Goal: Task Accomplishment & Management: Use online tool/utility

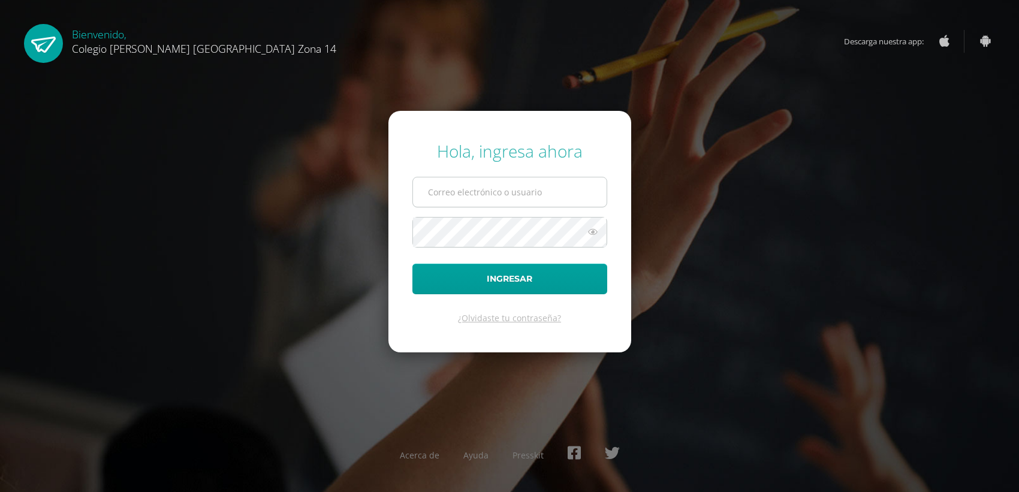
drag, startPoint x: 0, startPoint y: 0, endPoint x: 498, endPoint y: 183, distance: 530.9
click at [498, 183] on input "text" at bounding box center [510, 191] width 194 height 29
type input "jsanchez14@colegioselshaddai.edu.gt"
click at [412, 264] on button "Ingresar" at bounding box center [509, 279] width 195 height 31
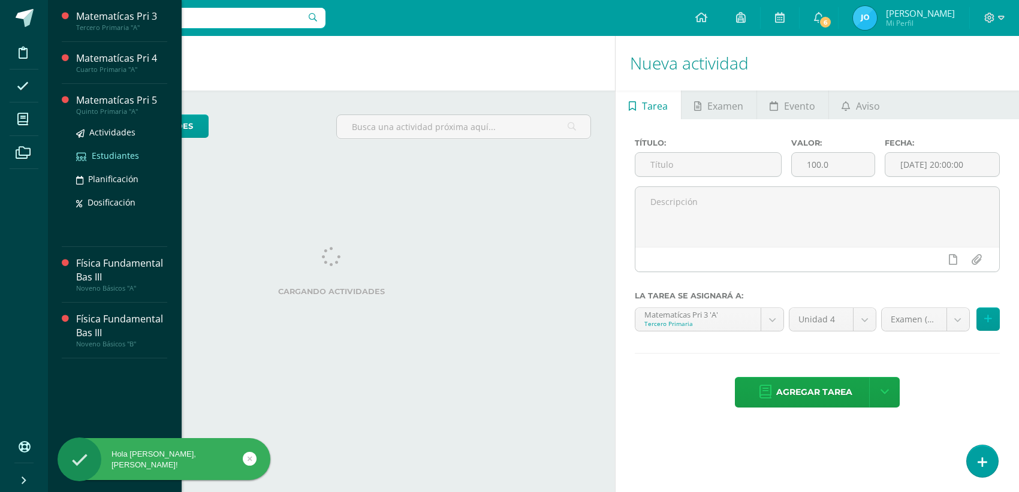
click at [120, 156] on span "Estudiantes" at bounding box center [115, 155] width 47 height 11
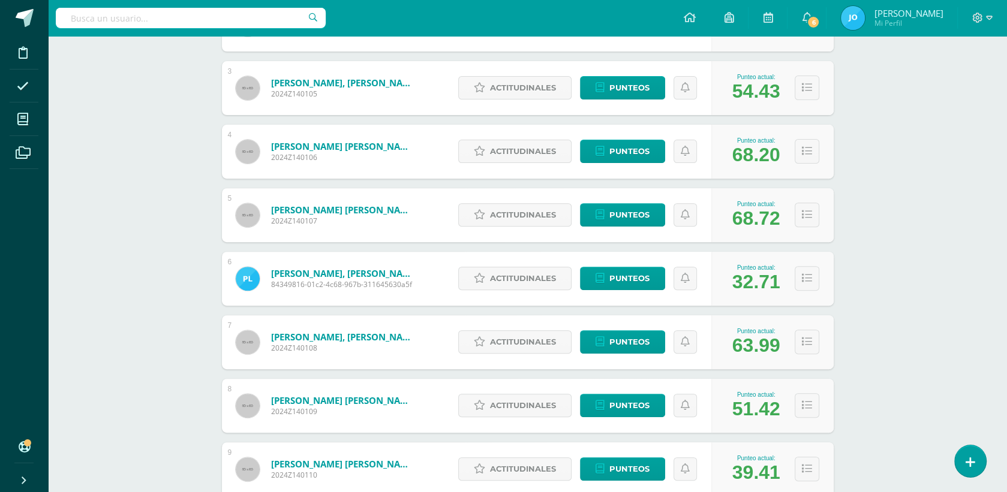
scroll to position [321, 0]
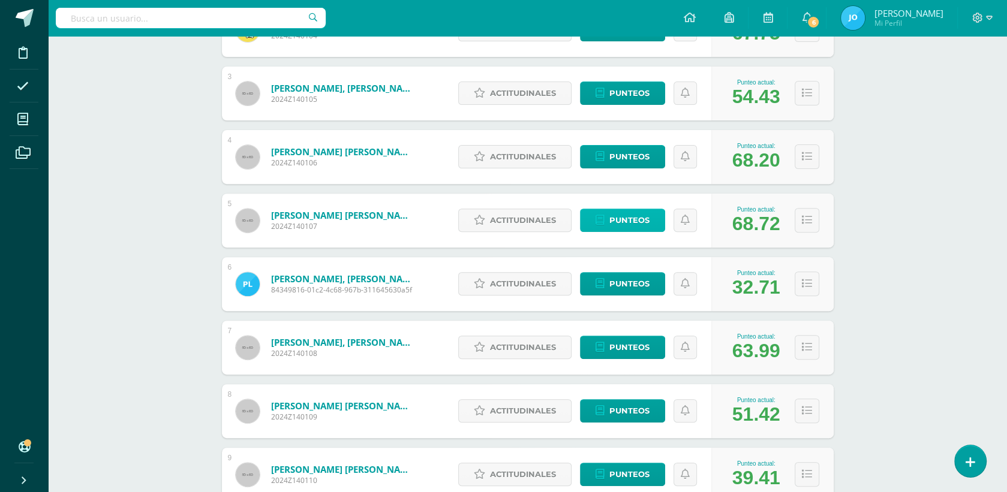
click at [637, 225] on span "Punteos" at bounding box center [629, 220] width 40 height 22
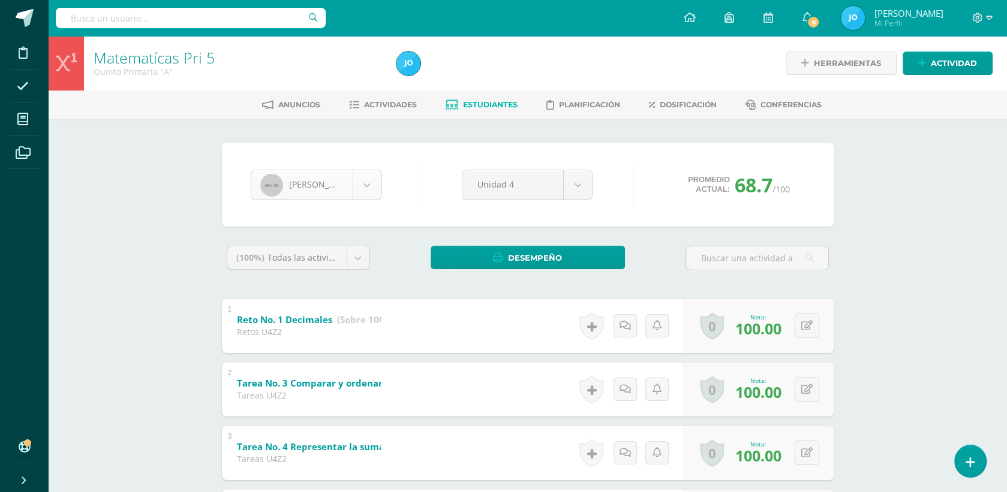
click at [373, 170] on body "Disciplina Asistencia Mis cursos Archivos Soporte Ayuda Reportar un problema Ce…" at bounding box center [503, 500] width 1007 height 1001
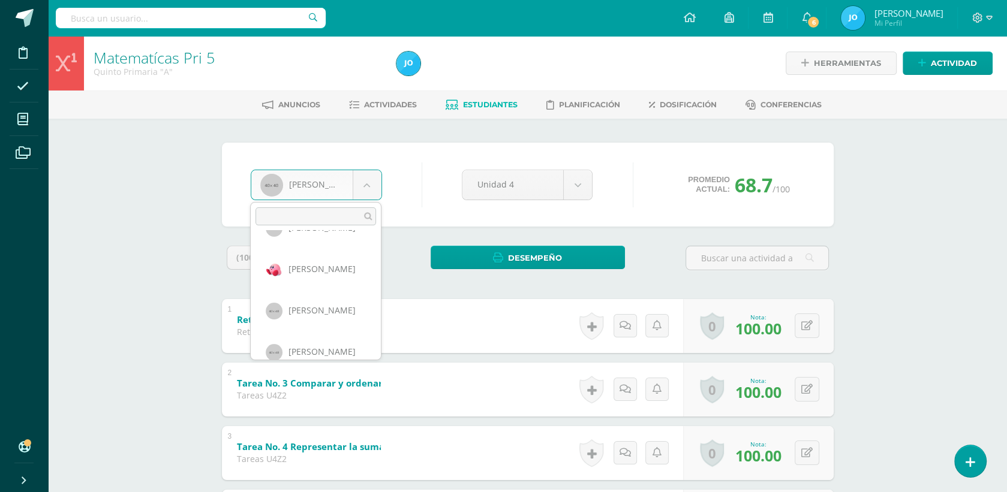
scroll to position [537, 0]
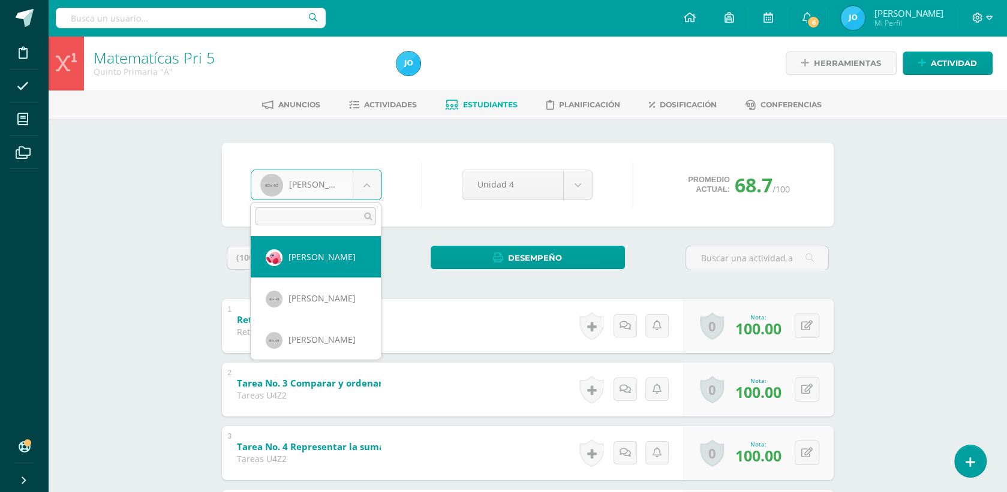
select select "133"
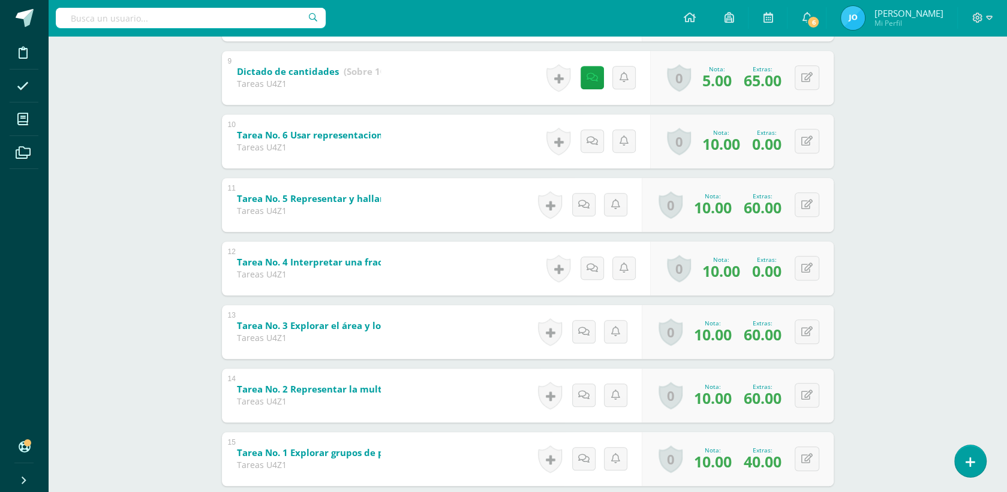
scroll to position [745, 0]
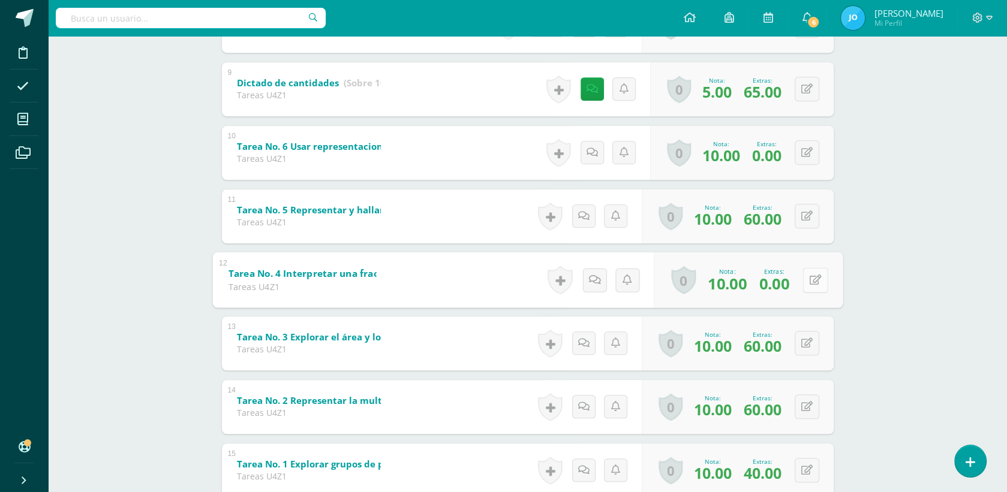
click at [795, 281] on div "0 Logros Logros obtenidos Aún no hay logros agregados Nota: 10.00 Extras: 0.00" at bounding box center [747, 280] width 189 height 56
click at [813, 281] on icon at bounding box center [815, 280] width 12 height 10
type input "60"
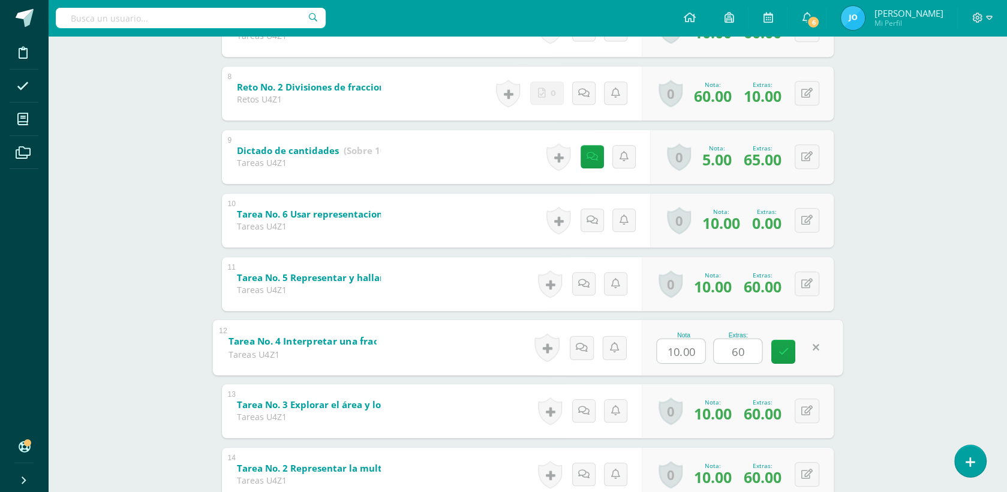
scroll to position [671, 0]
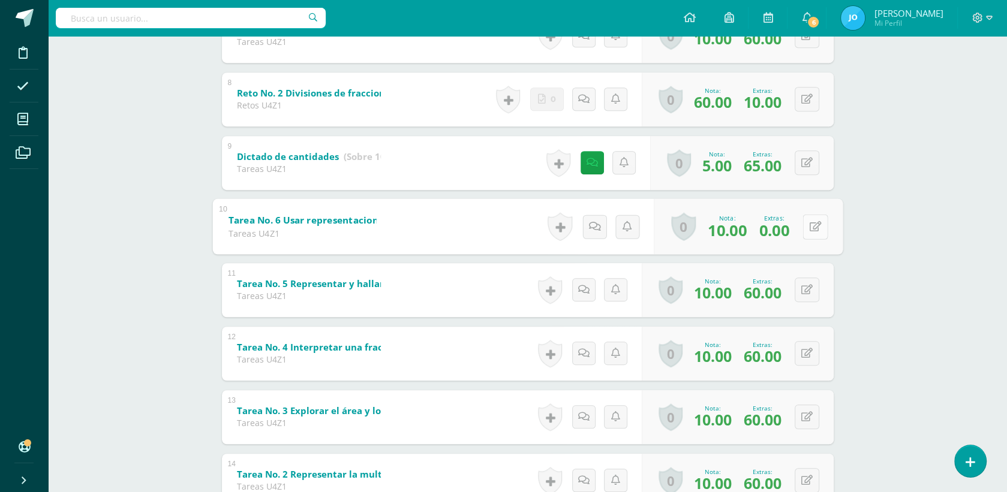
click at [802, 226] on button at bounding box center [814, 226] width 25 height 25
type input "60"
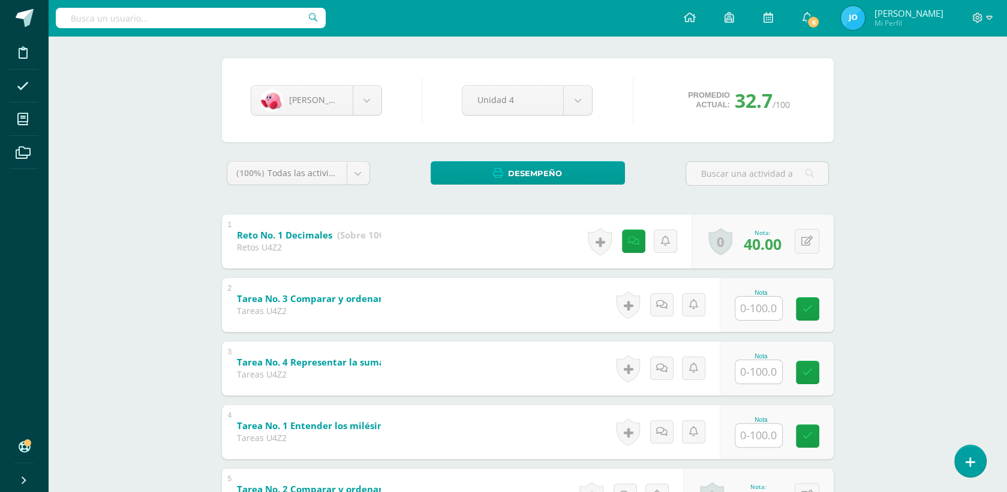
scroll to position [81, 0]
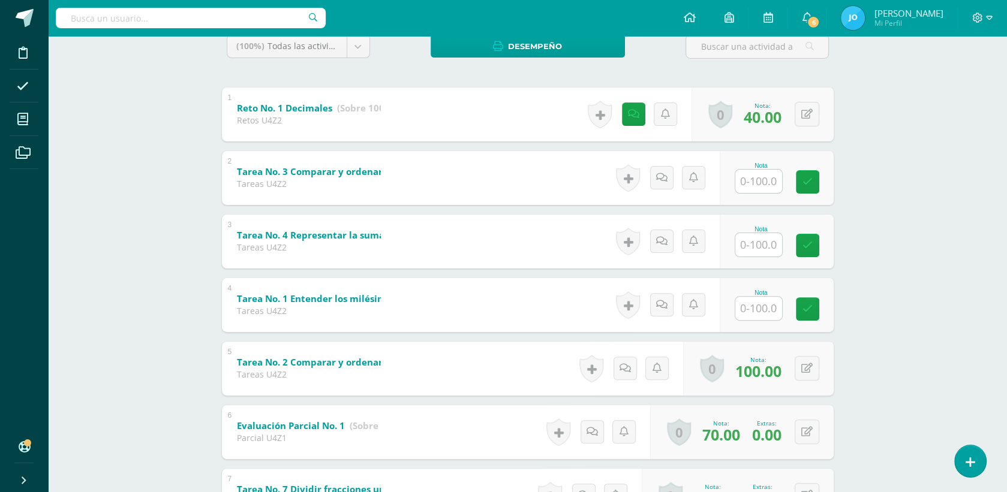
scroll to position [222, 0]
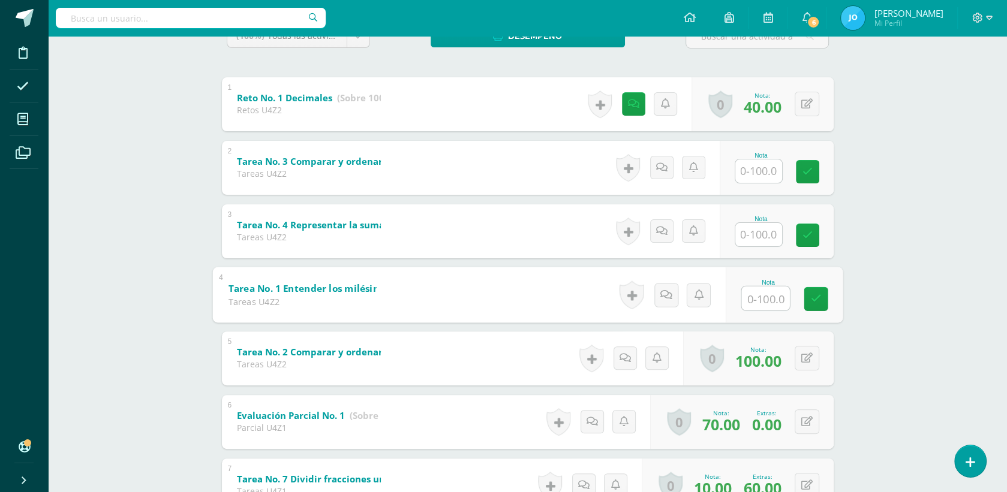
click at [268, 287] on b "Tarea No. 1 Entender los milésimos" at bounding box center [310, 288] width 164 height 13
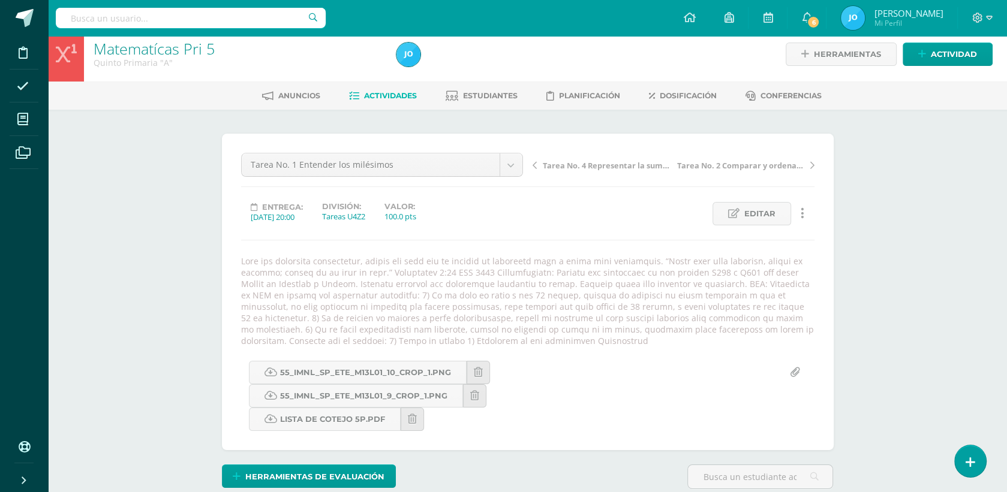
scroll to position [9, 0]
drag, startPoint x: 688, startPoint y: 274, endPoint x: 743, endPoint y: 273, distance: 55.8
click at [743, 273] on div at bounding box center [527, 300] width 583 height 91
click at [609, 165] on span "Tarea No. 4 Representar la suma de decimales; Representar la resta de decimales" at bounding box center [606, 165] width 127 height 11
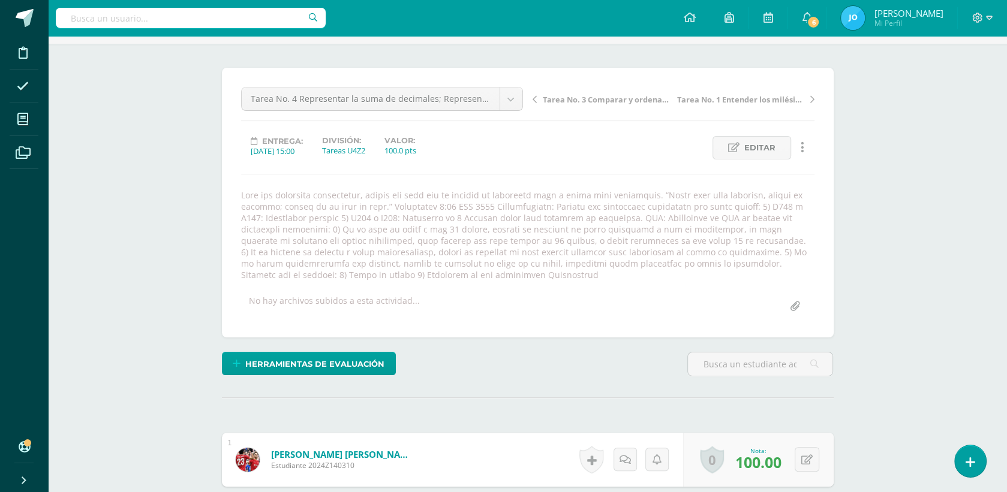
scroll to position [76, 0]
click at [631, 101] on span "Tarea No. 3 Comparar y ordenar decimales" at bounding box center [606, 99] width 127 height 11
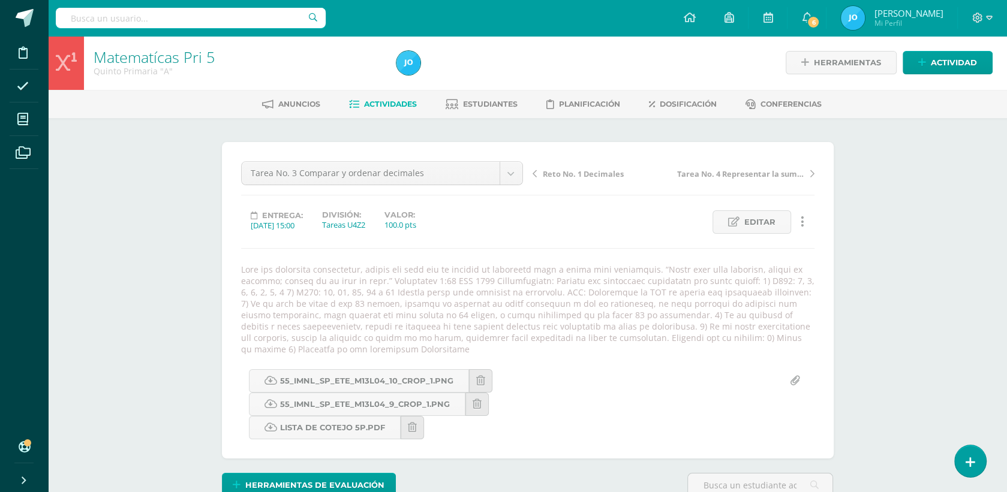
scroll to position [1, 0]
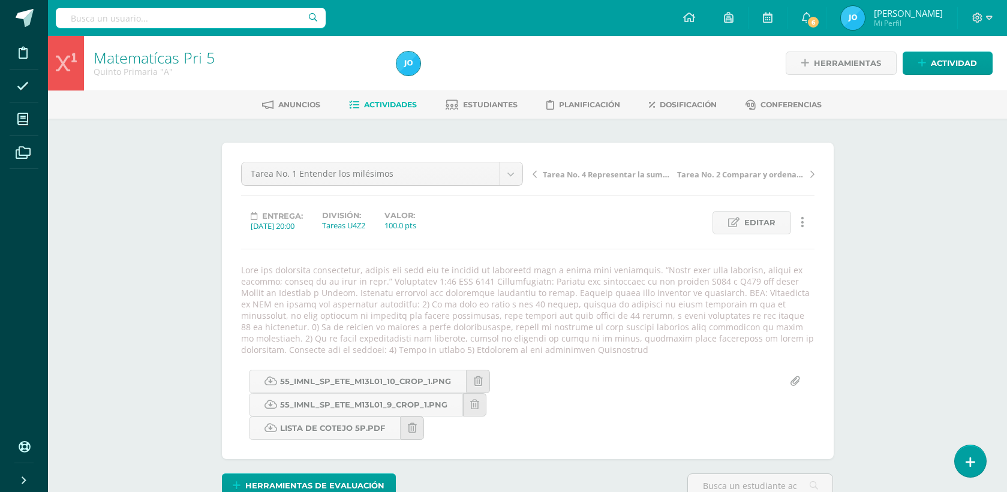
scroll to position [10, 0]
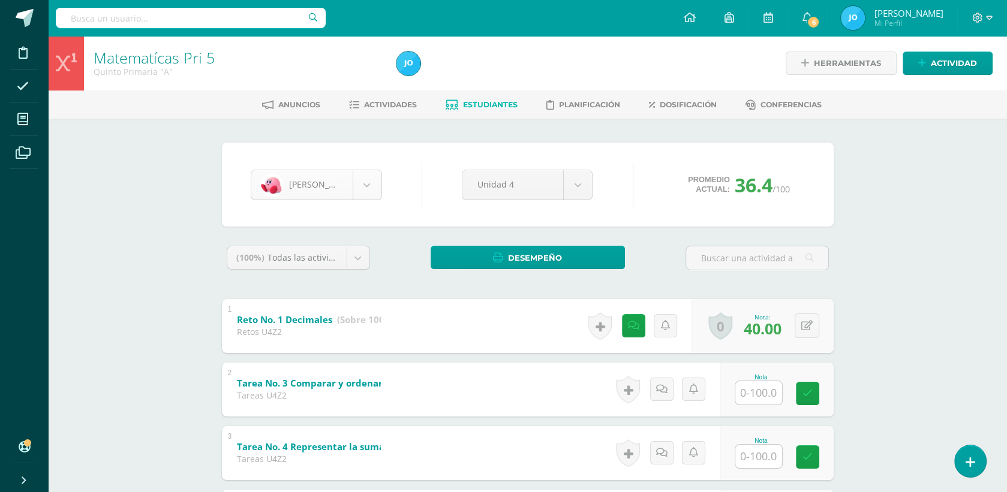
click at [370, 192] on body "Disciplina Asistencia Mis cursos Archivos Soporte Ayuda Reportar un problema Ce…" at bounding box center [503, 500] width 1007 height 1001
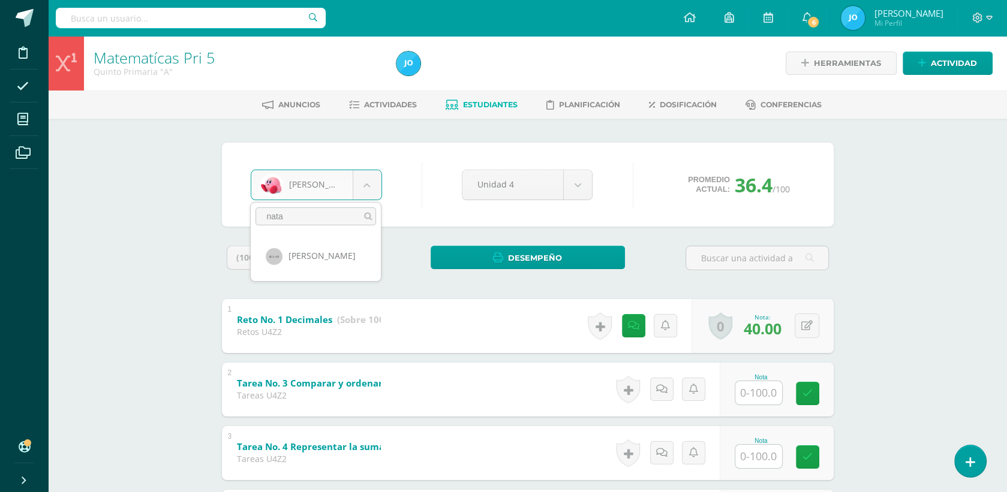
type input "nata"
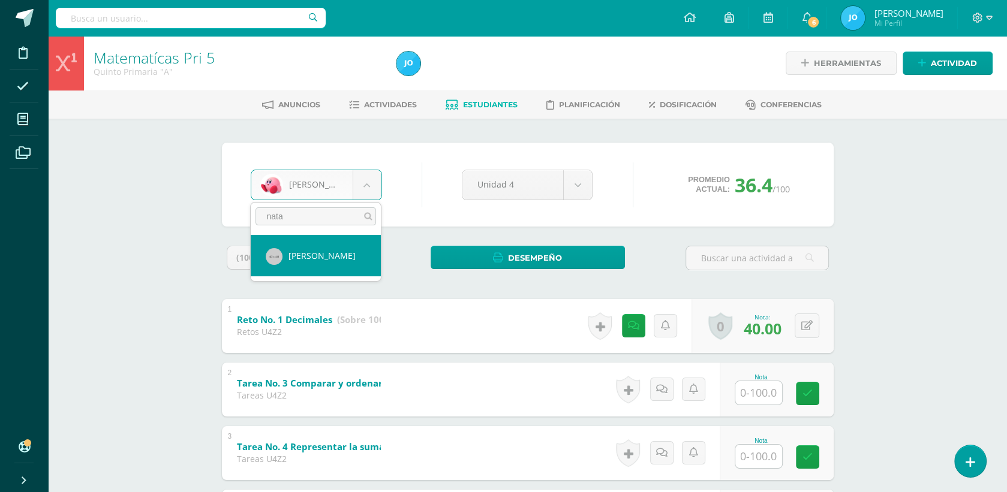
select select "135"
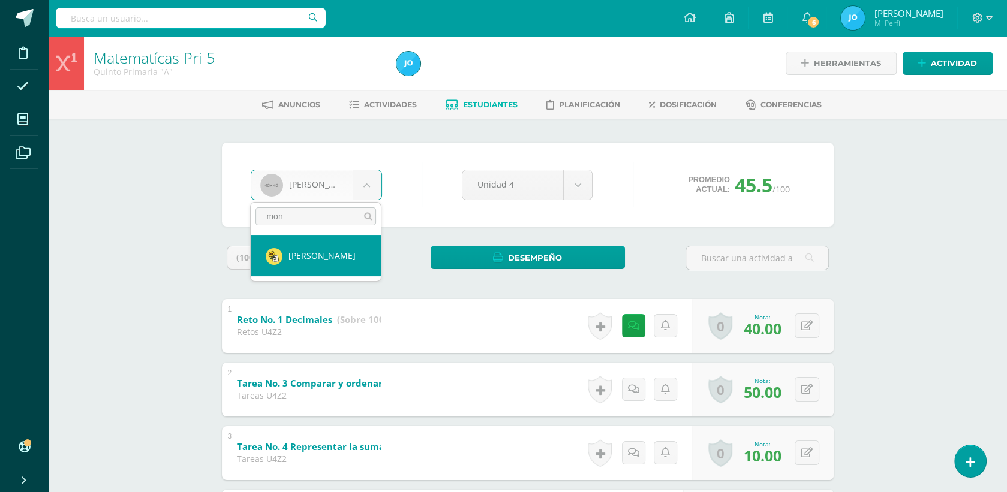
type input "moni"
select select "123"
